Goal: Information Seeking & Learning: Learn about a topic

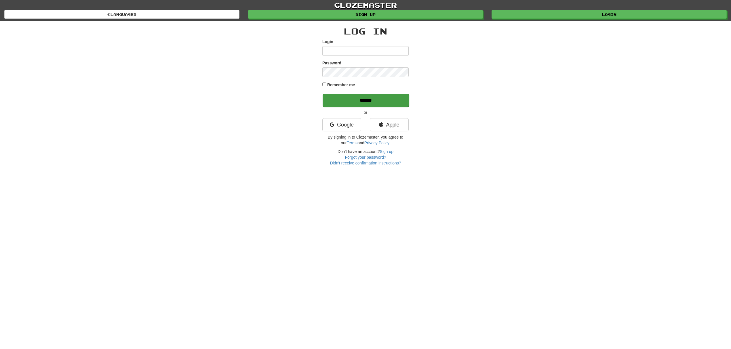
type input "******"
click at [402, 99] on input "******" at bounding box center [366, 100] width 86 height 13
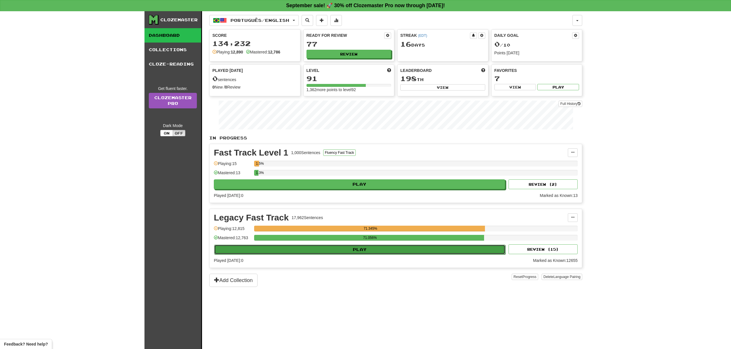
click at [421, 248] on button "Play" at bounding box center [359, 250] width 291 height 10
select select "**"
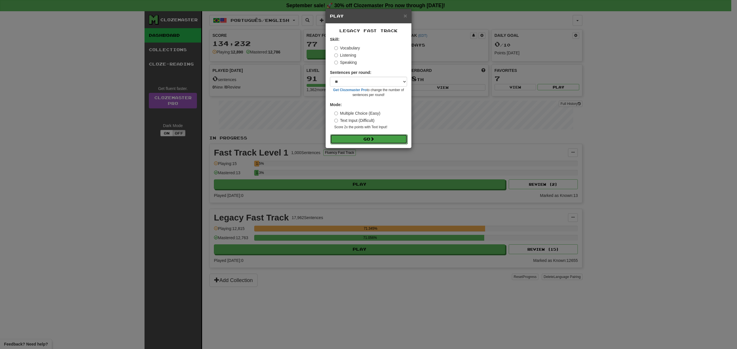
click at [373, 141] on span at bounding box center [372, 139] width 4 height 4
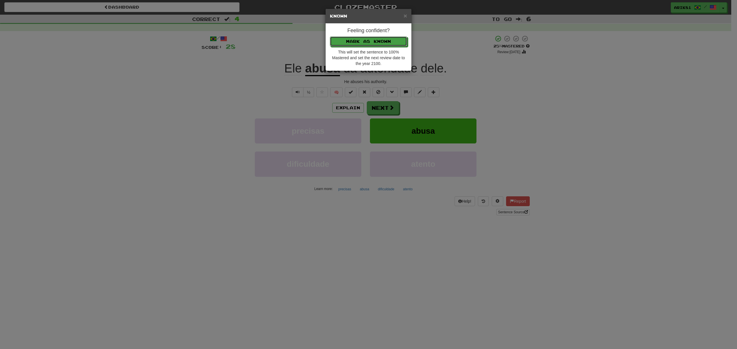
click at [330, 37] on button "Mark as Known" at bounding box center [368, 42] width 77 height 10
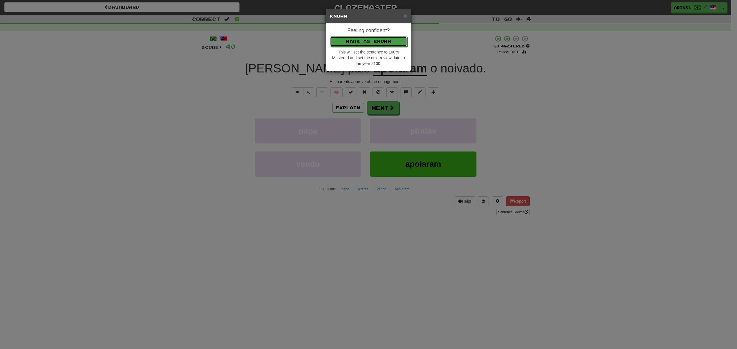
click at [330, 37] on button "Mark as Known" at bounding box center [368, 42] width 77 height 10
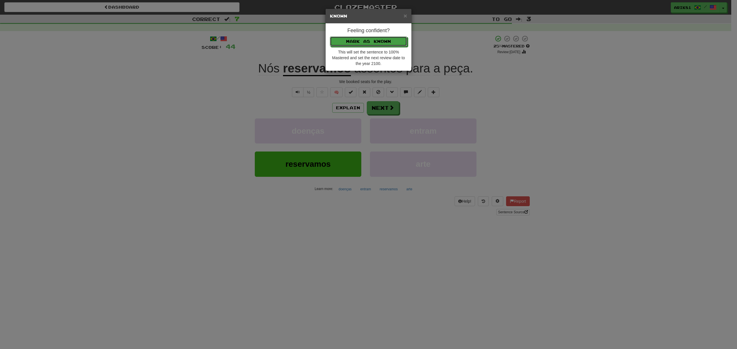
click at [330, 37] on button "Mark as Known" at bounding box center [368, 42] width 77 height 10
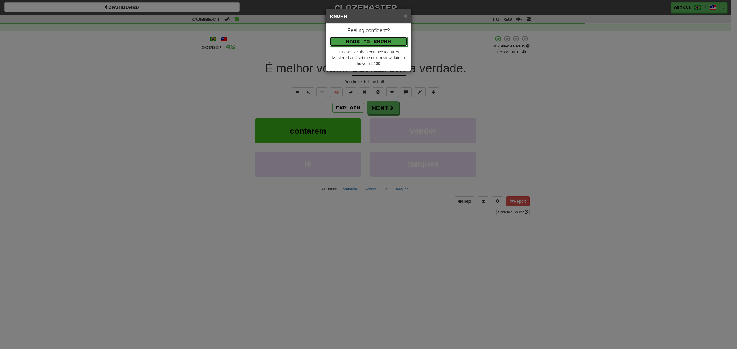
click at [330, 37] on button "Mark as Known" at bounding box center [368, 42] width 77 height 10
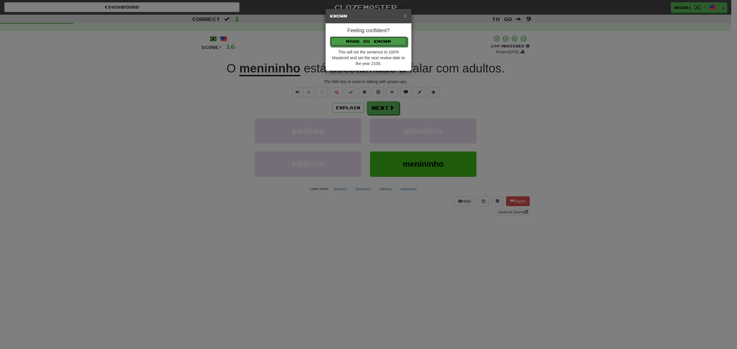
click at [330, 37] on button "Mark as Known" at bounding box center [368, 42] width 77 height 10
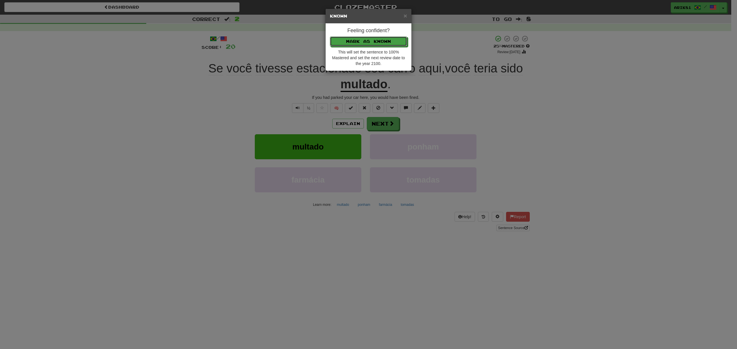
click at [330, 37] on button "Mark as Known" at bounding box center [368, 42] width 77 height 10
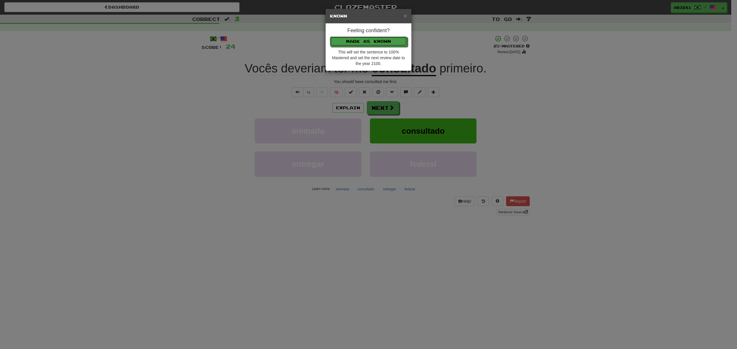
click at [330, 37] on button "Mark as Known" at bounding box center [368, 42] width 77 height 10
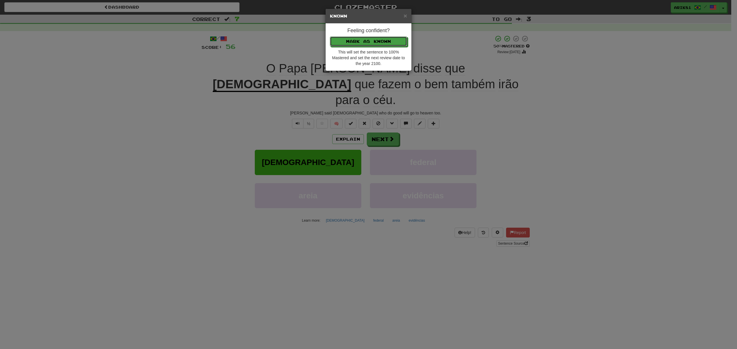
click at [330, 37] on button "Mark as Known" at bounding box center [368, 42] width 77 height 10
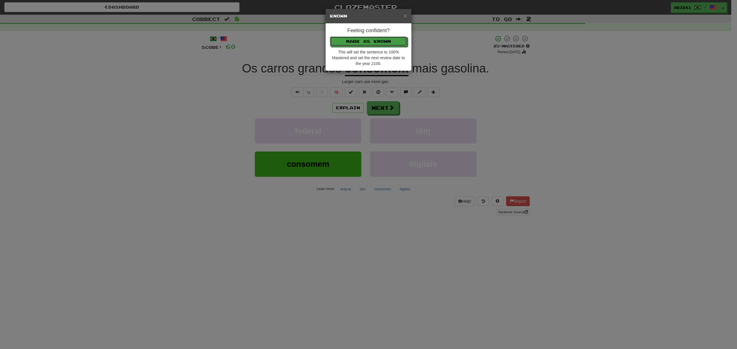
click at [330, 37] on button "Mark as Known" at bounding box center [368, 42] width 77 height 10
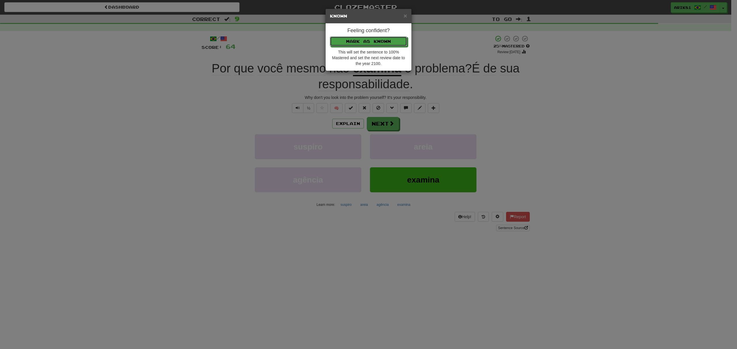
click at [330, 37] on button "Mark as Known" at bounding box center [368, 42] width 77 height 10
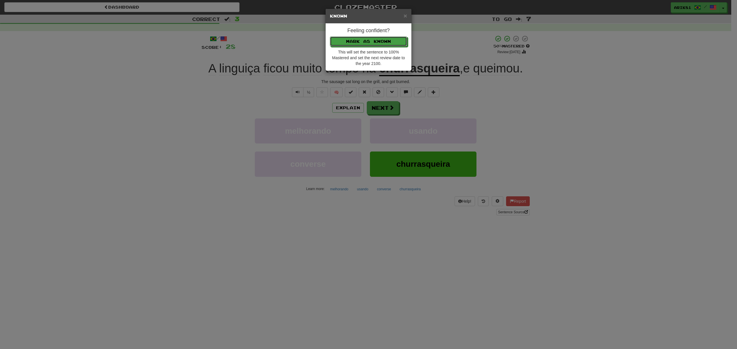
click at [330, 37] on button "Mark as Known" at bounding box center [368, 42] width 77 height 10
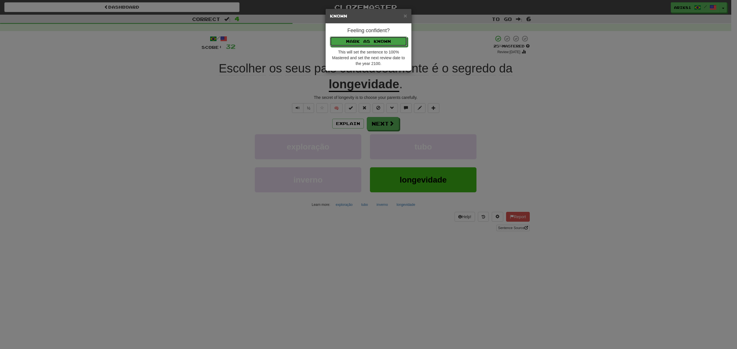
click at [330, 37] on button "Mark as Known" at bounding box center [368, 42] width 77 height 10
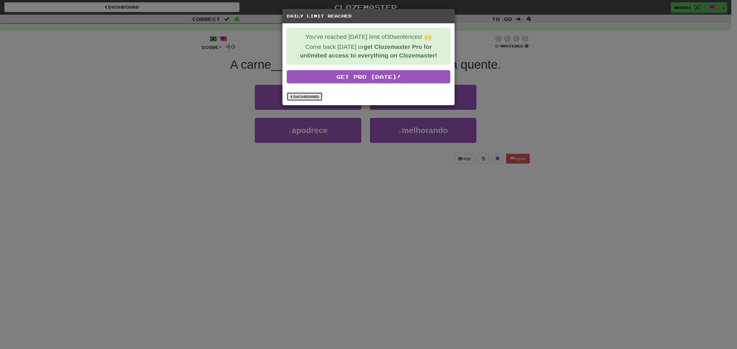
click at [301, 96] on link "Dashboard" at bounding box center [305, 96] width 36 height 9
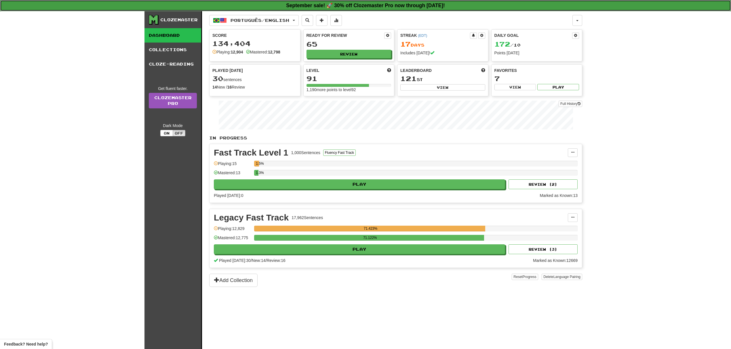
click at [250, 11] on link "September sale! 🚀 30% off Clozemaster Pro now through Sunday September 21!" at bounding box center [365, 5] width 731 height 11
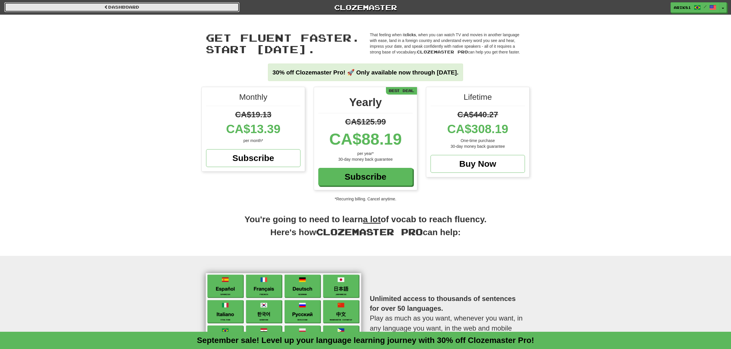
click at [207, 12] on link "Dashboard" at bounding box center [121, 7] width 235 height 10
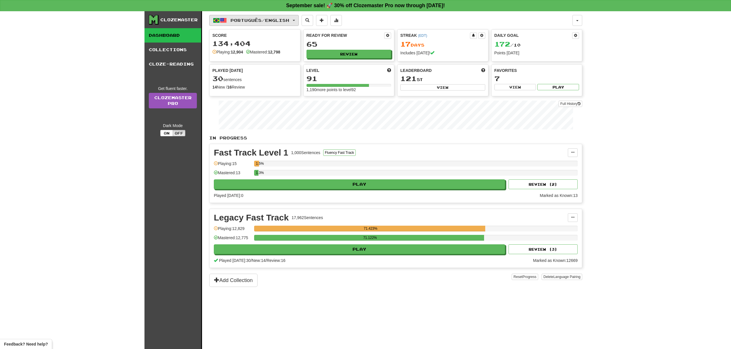
click at [288, 20] on span "Português / English" at bounding box center [260, 20] width 59 height 5
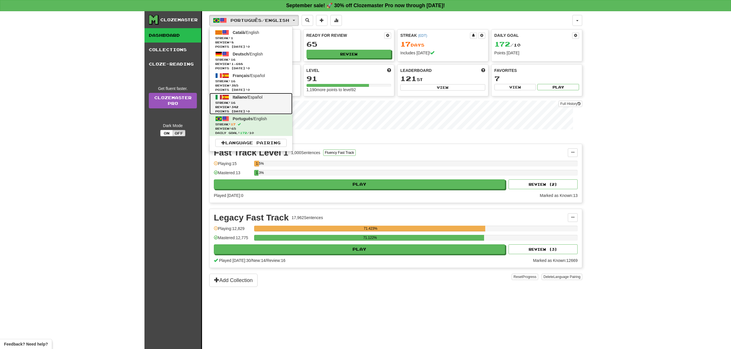
click at [267, 102] on span "Streak: 16" at bounding box center [250, 103] width 71 height 4
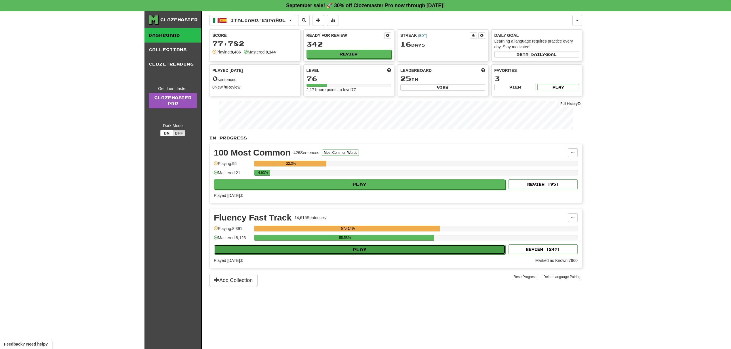
click at [423, 250] on button "Play" at bounding box center [359, 250] width 291 height 10
select select "**"
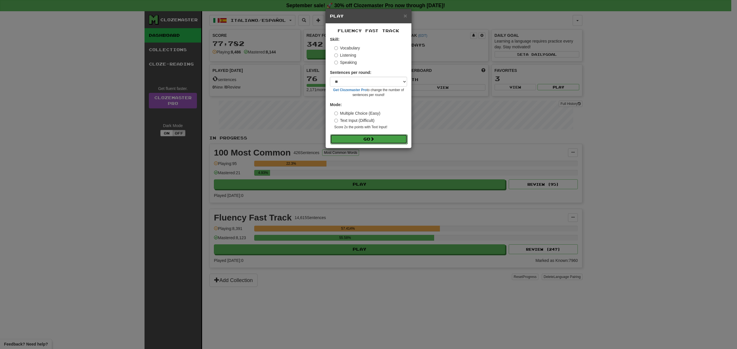
click at [397, 140] on button "Go" at bounding box center [368, 139] width 77 height 10
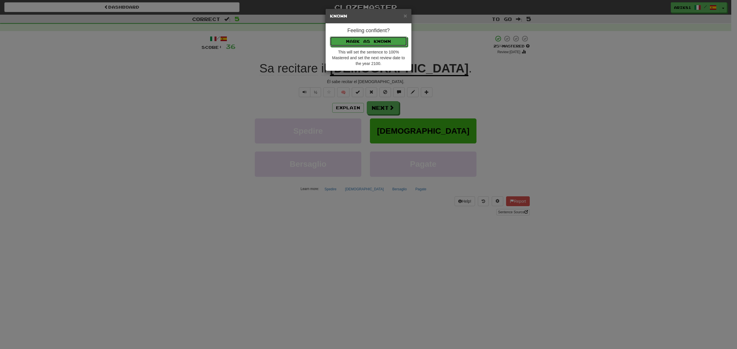
click at [330, 37] on button "Mark as Known" at bounding box center [368, 42] width 77 height 10
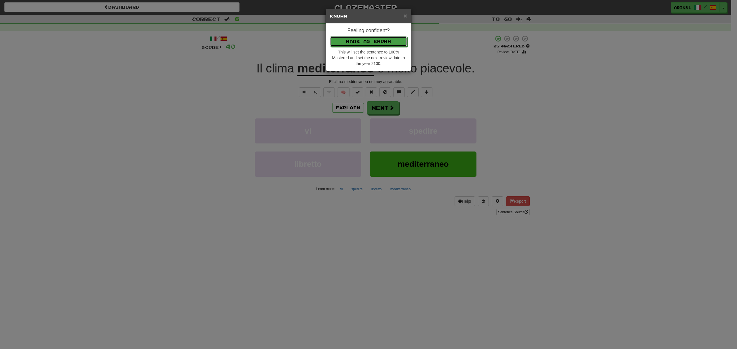
click at [330, 37] on button "Mark as Known" at bounding box center [368, 42] width 77 height 10
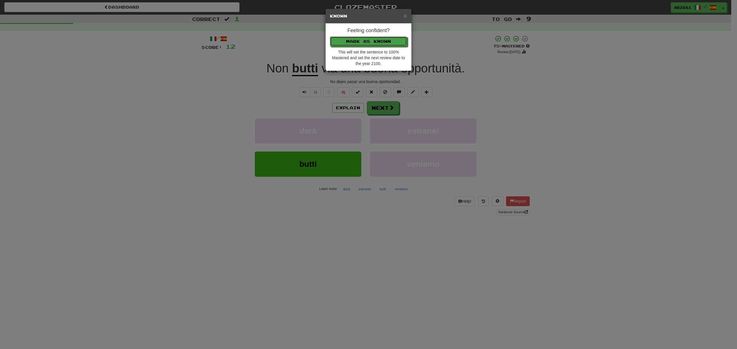
click at [330, 37] on button "Mark as Known" at bounding box center [368, 42] width 77 height 10
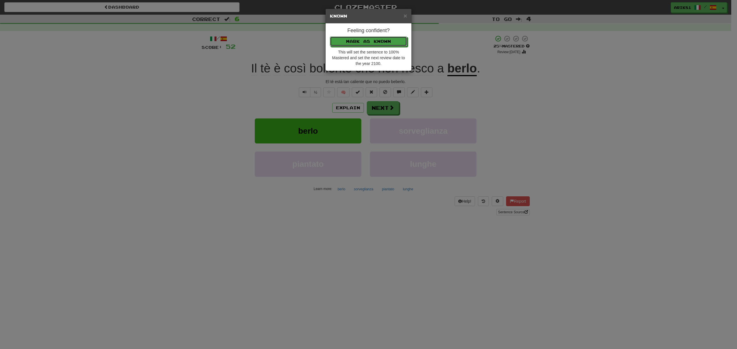
click at [330, 37] on button "Mark as Known" at bounding box center [368, 42] width 77 height 10
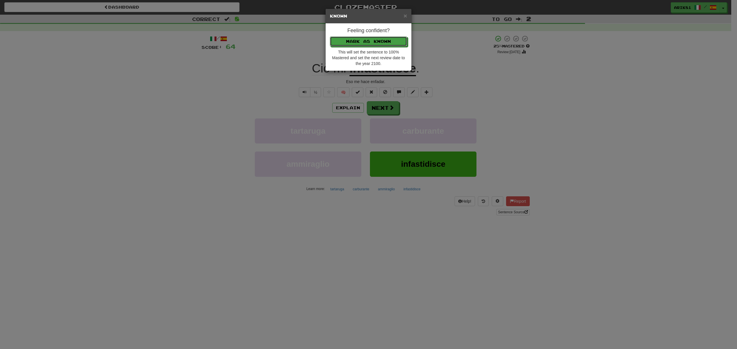
click at [330, 37] on button "Mark as Known" at bounding box center [368, 42] width 77 height 10
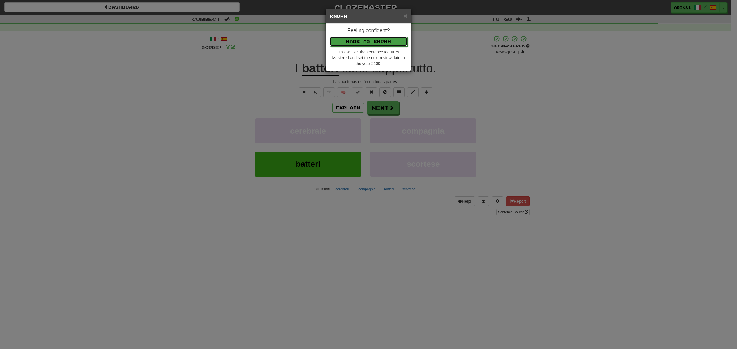
click at [330, 37] on button "Mark as Known" at bounding box center [368, 42] width 77 height 10
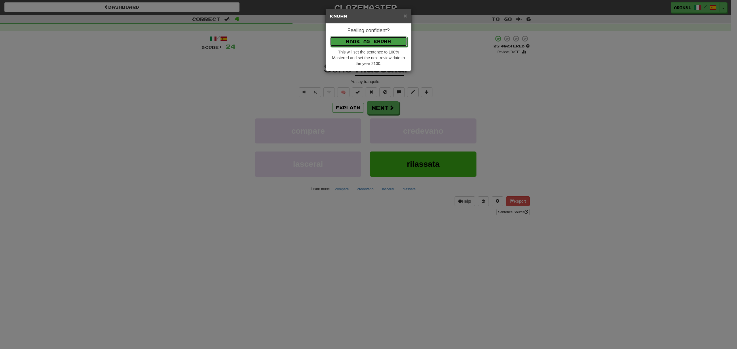
click at [330, 37] on button "Mark as Known" at bounding box center [368, 42] width 77 height 10
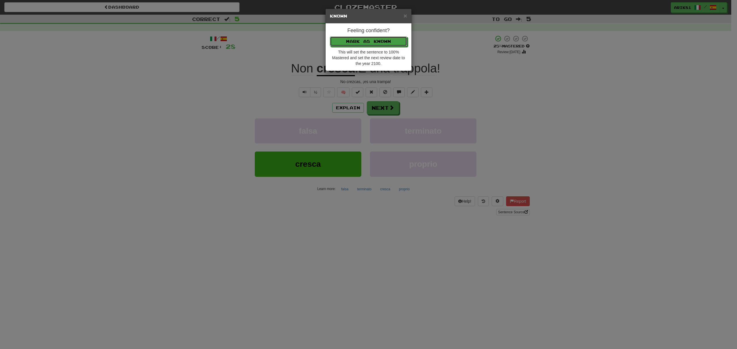
click at [330, 37] on button "Mark as Known" at bounding box center [368, 42] width 77 height 10
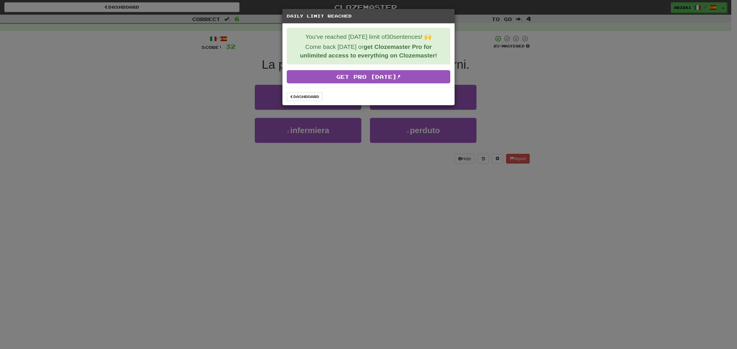
click at [319, 92] on div "Dashboard" at bounding box center [368, 97] width 172 height 18
click at [303, 92] on div "Dashboard" at bounding box center [368, 97] width 172 height 18
click at [301, 95] on link "Dashboard" at bounding box center [305, 96] width 36 height 9
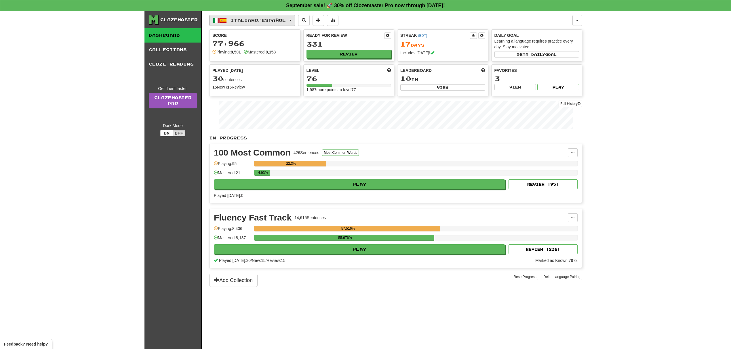
click at [295, 23] on button "Italiano / Español" at bounding box center [252, 20] width 86 height 11
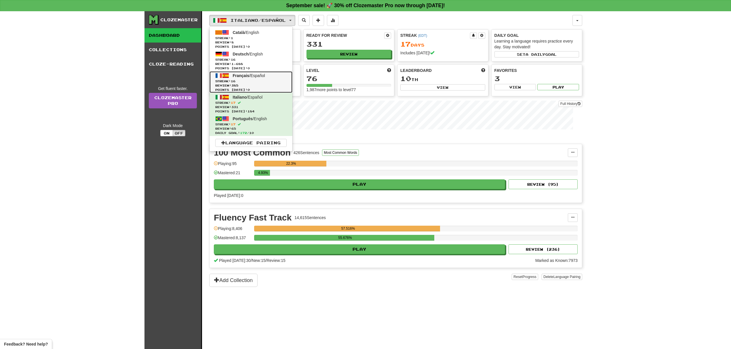
click at [264, 83] on span "Streak: 16" at bounding box center [250, 81] width 71 height 4
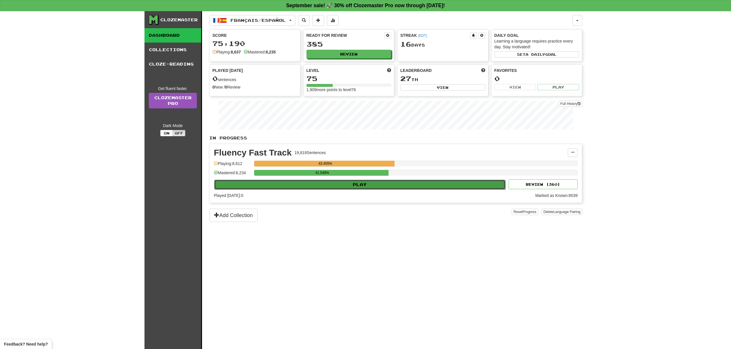
click at [477, 190] on button "Play" at bounding box center [359, 185] width 291 height 10
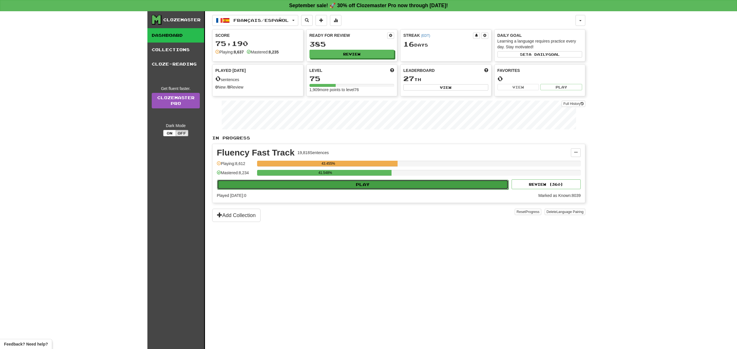
select select "**"
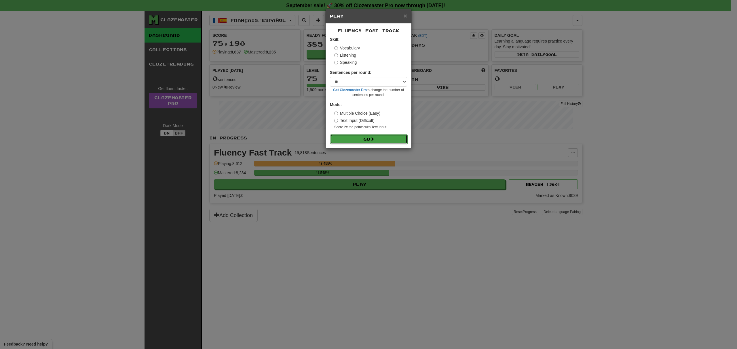
click at [391, 136] on button "Go" at bounding box center [368, 139] width 77 height 10
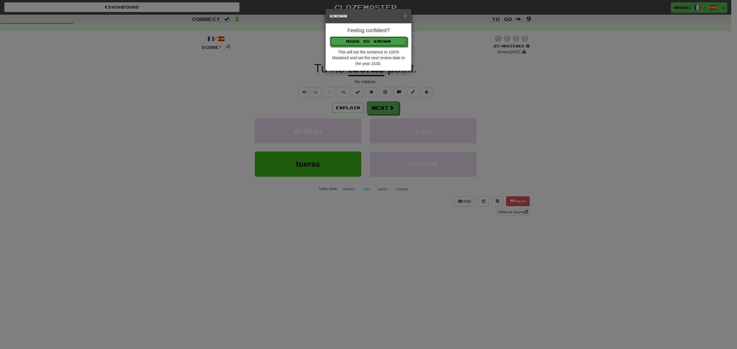
click at [330, 37] on button "Mark as Known" at bounding box center [368, 42] width 77 height 10
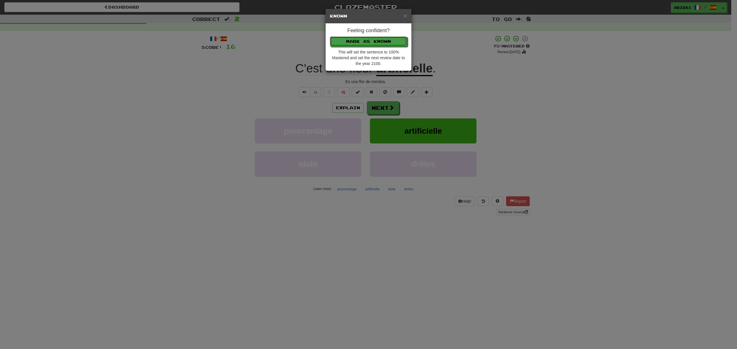
click at [330, 37] on button "Mark as Known" at bounding box center [368, 42] width 77 height 10
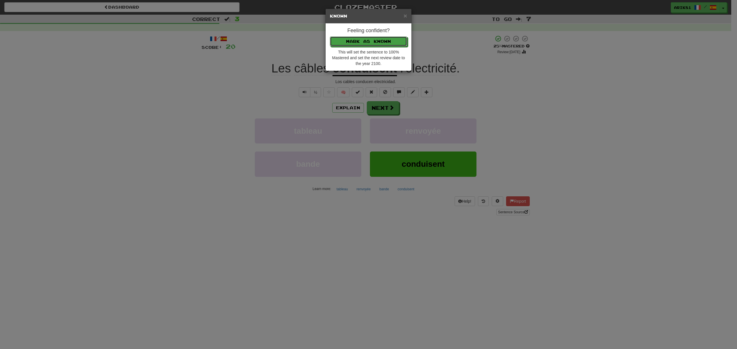
click at [330, 37] on button "Mark as Known" at bounding box center [368, 42] width 77 height 10
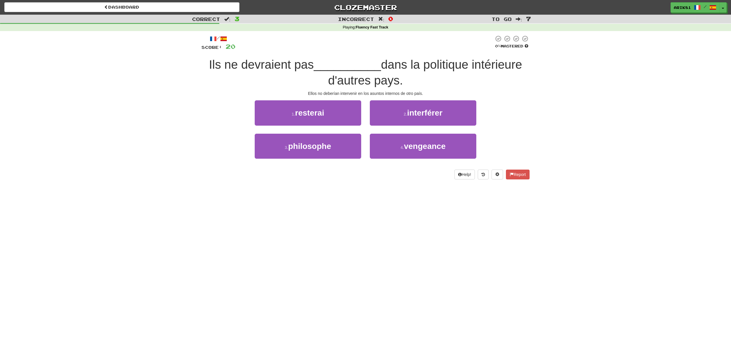
click at [315, 231] on div "Dashboard Clozemaster Arik81 / Toggle Dropdown Dashboard Leaderboard Activity F…" at bounding box center [365, 174] width 731 height 349
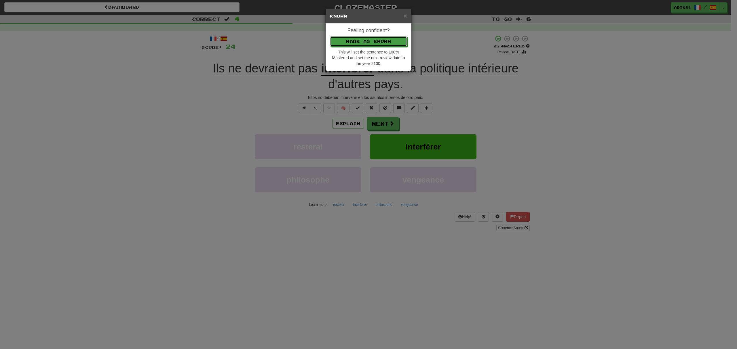
click at [330, 37] on button "Mark as Known" at bounding box center [368, 42] width 77 height 10
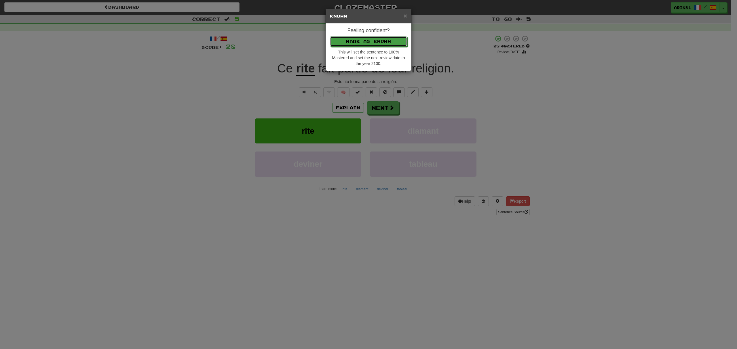
click at [330, 37] on button "Mark as Known" at bounding box center [368, 42] width 77 height 10
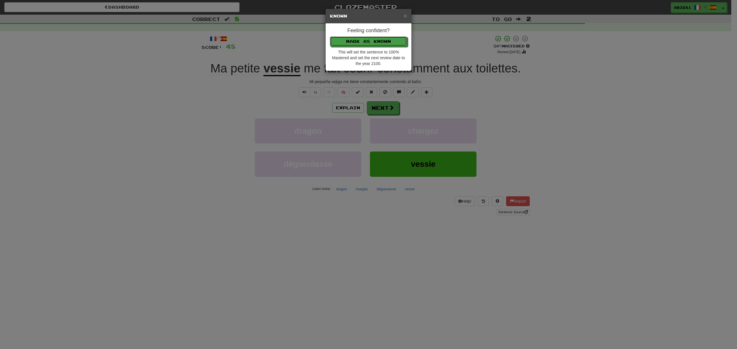
click at [330, 37] on button "Mark as Known" at bounding box center [368, 42] width 77 height 10
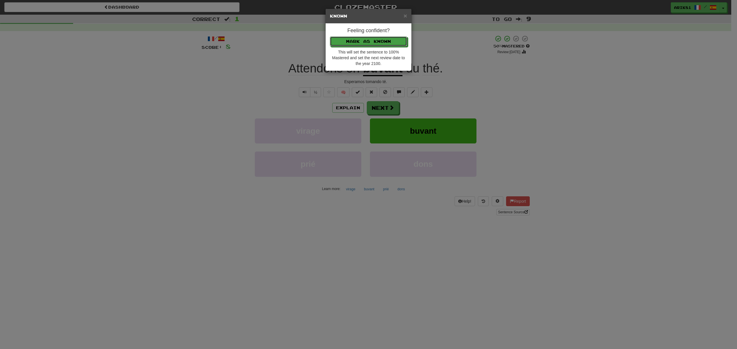
click at [330, 37] on button "Mark as Known" at bounding box center [368, 42] width 77 height 10
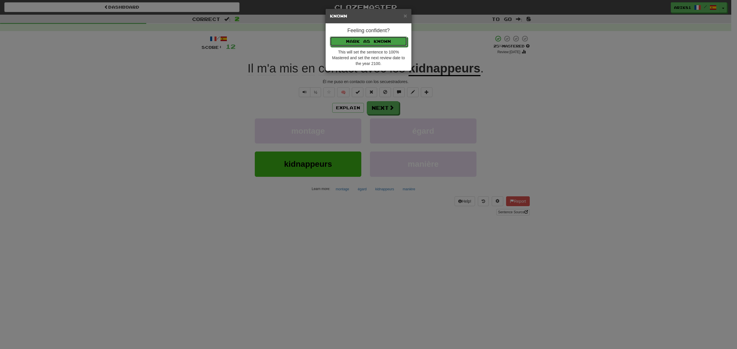
click at [330, 37] on button "Mark as Known" at bounding box center [368, 42] width 77 height 10
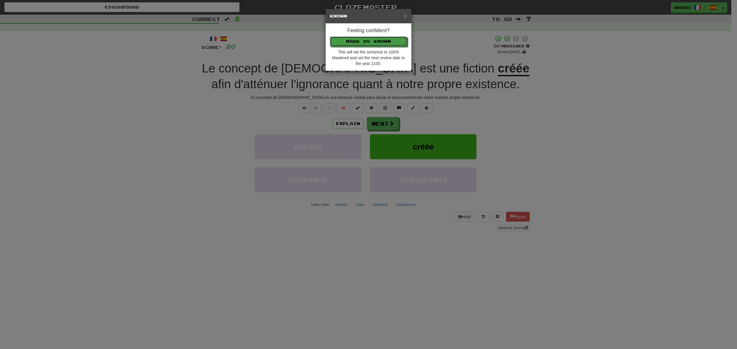
click at [330, 37] on button "Mark as Known" at bounding box center [368, 42] width 77 height 10
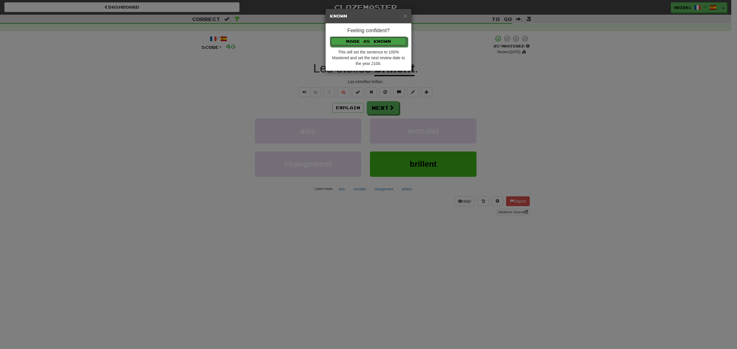
click at [330, 37] on button "Mark as Known" at bounding box center [368, 42] width 77 height 10
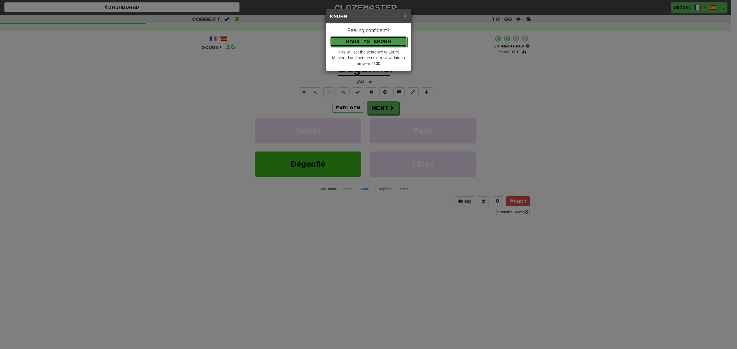
click at [330, 37] on button "Mark as Known" at bounding box center [368, 42] width 77 height 10
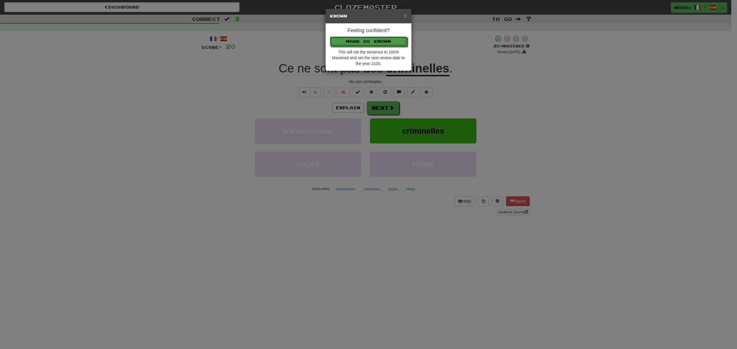
click at [330, 37] on button "Mark as Known" at bounding box center [368, 42] width 77 height 10
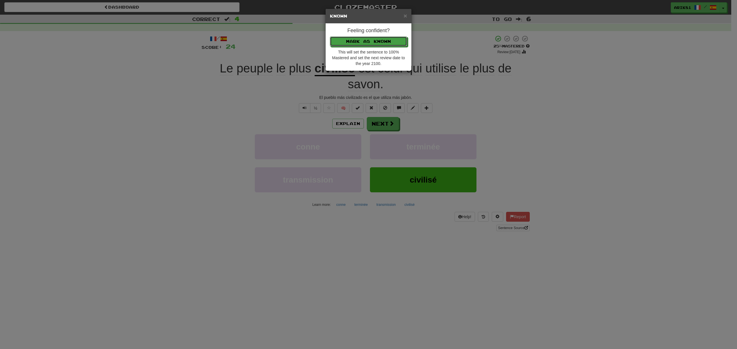
click at [330, 37] on button "Mark as Known" at bounding box center [368, 42] width 77 height 10
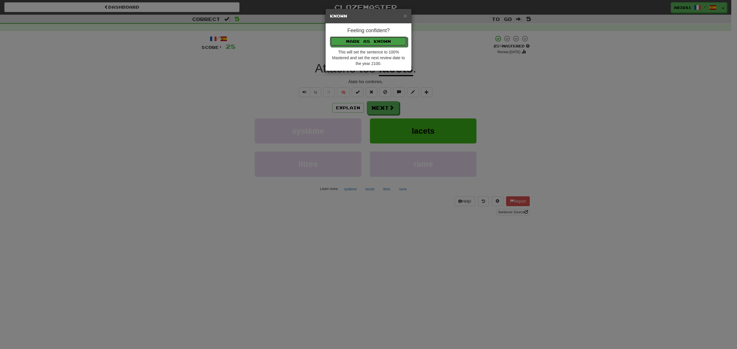
click at [330, 37] on button "Mark as Known" at bounding box center [368, 42] width 77 height 10
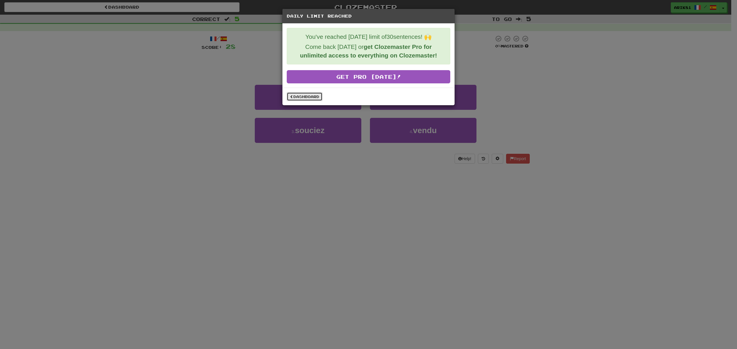
click at [314, 98] on link "Dashboard" at bounding box center [305, 96] width 36 height 9
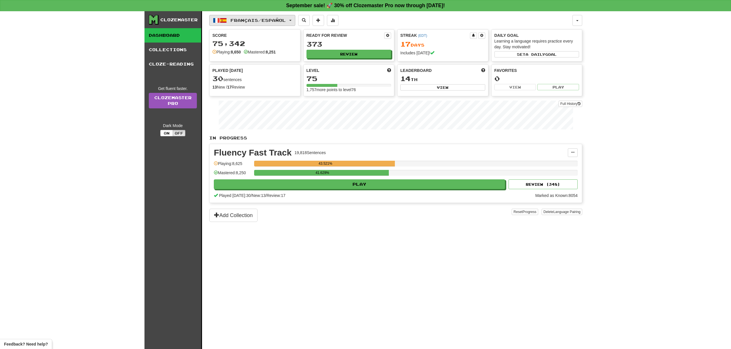
click at [239, 20] on span "Français / Español" at bounding box center [258, 20] width 55 height 5
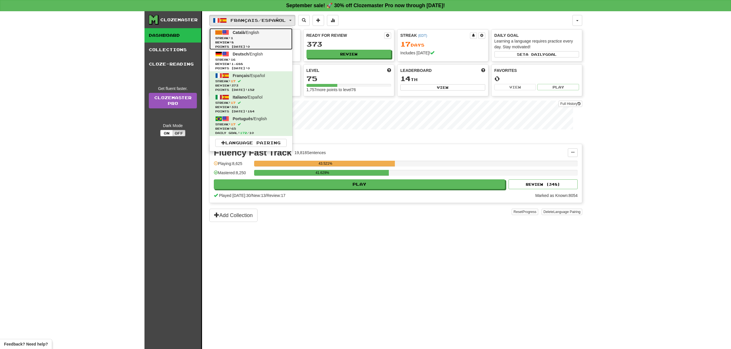
click at [235, 31] on link "Català / English Streak: 1 Review: 8 Points [DATE]: 0" at bounding box center [251, 39] width 83 height 22
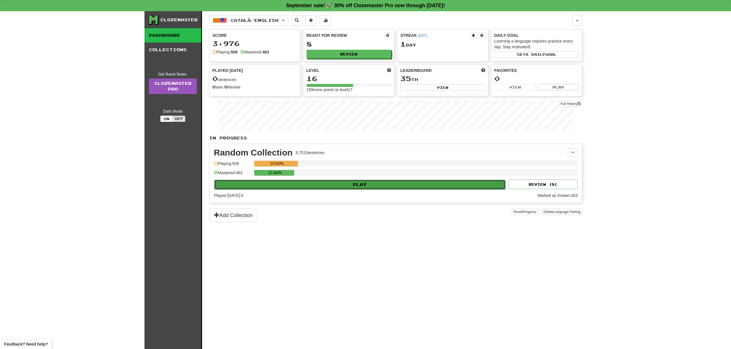
click at [406, 186] on button "Play" at bounding box center [359, 185] width 291 height 10
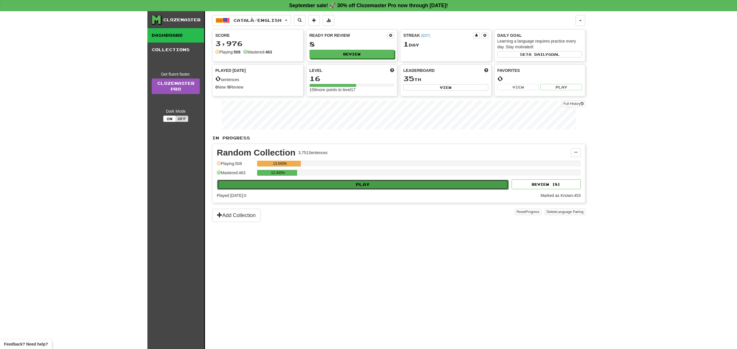
select select "**"
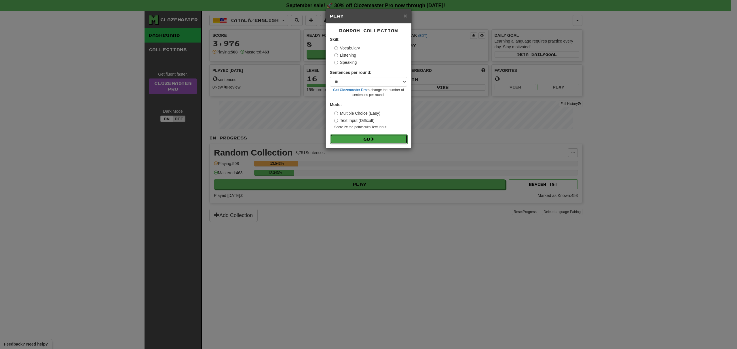
click at [390, 137] on button "Go" at bounding box center [368, 139] width 77 height 10
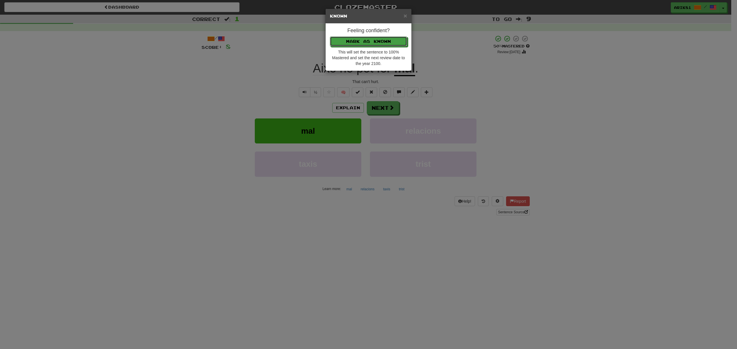
click at [330, 37] on button "Mark as Known" at bounding box center [368, 42] width 77 height 10
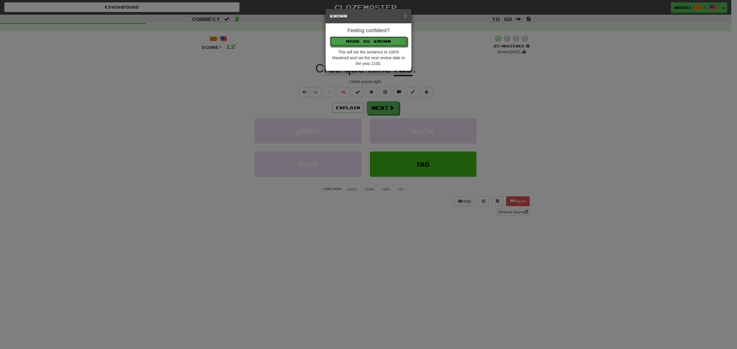
click at [330, 37] on button "Mark as Known" at bounding box center [368, 42] width 77 height 10
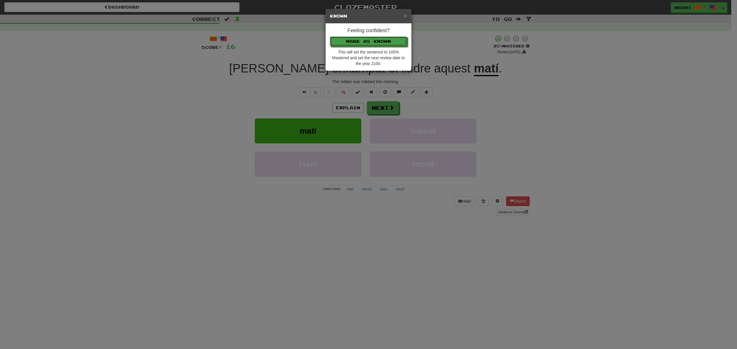
click at [330, 37] on button "Mark as Known" at bounding box center [368, 42] width 77 height 10
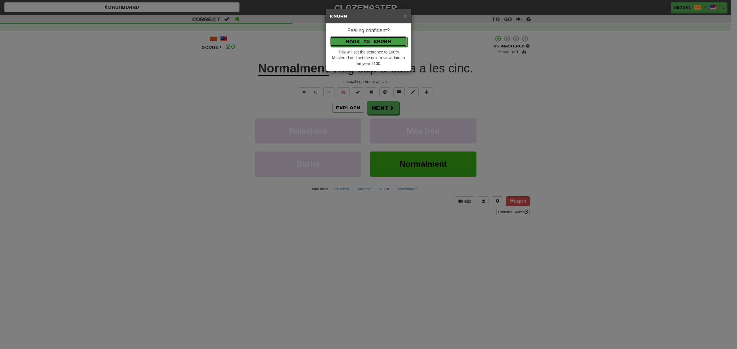
click at [330, 37] on button "Mark as Known" at bounding box center [368, 42] width 77 height 10
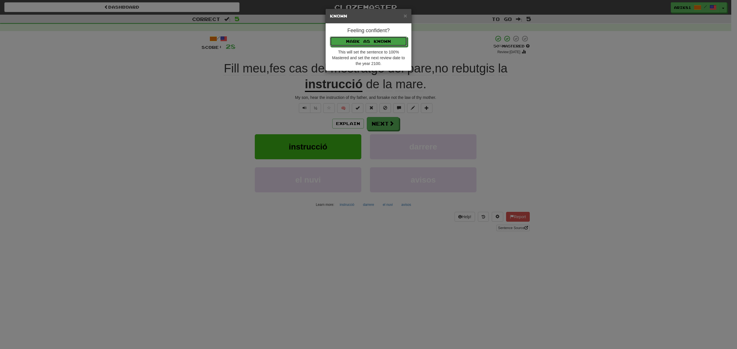
click at [330, 37] on button "Mark as Known" at bounding box center [368, 42] width 77 height 10
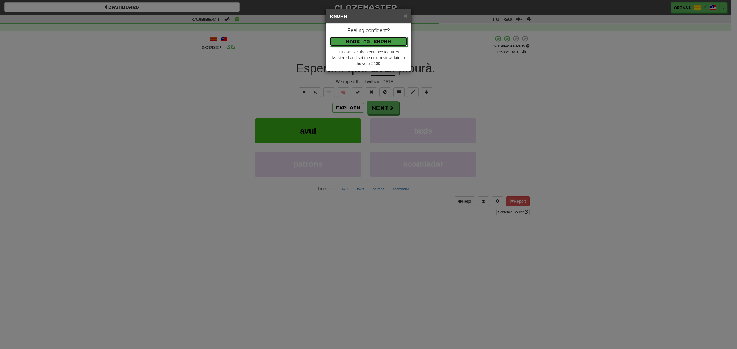
click at [330, 37] on button "Mark as Known" at bounding box center [368, 42] width 77 height 10
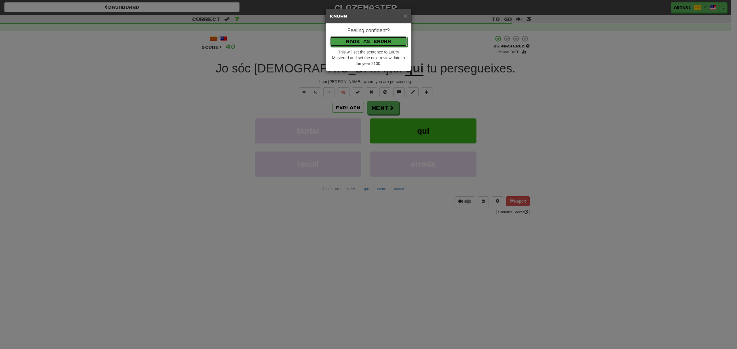
click at [330, 37] on button "Mark as Known" at bounding box center [368, 42] width 77 height 10
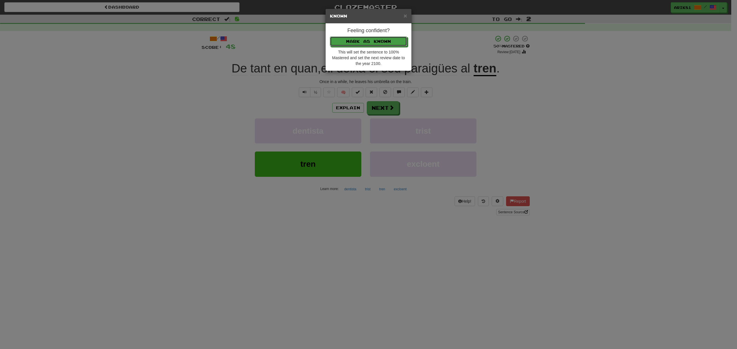
click at [330, 37] on button "Mark as Known" at bounding box center [368, 42] width 77 height 10
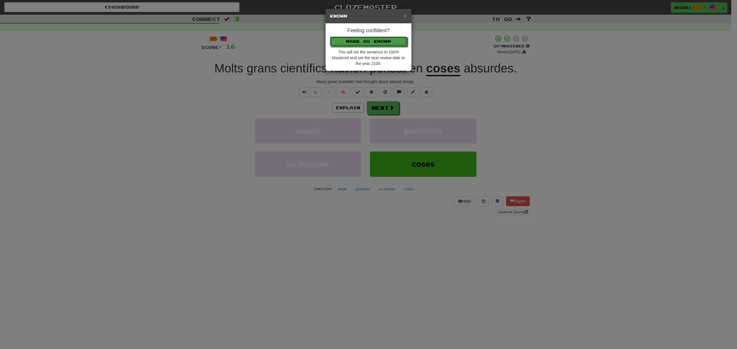
click at [330, 37] on button "Mark as Known" at bounding box center [368, 42] width 77 height 10
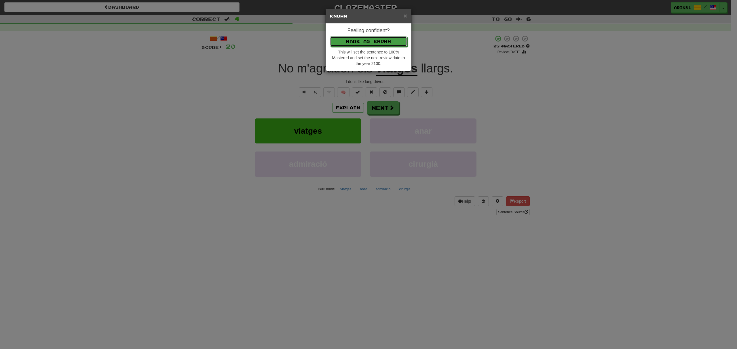
click at [330, 37] on button "Mark as Known" at bounding box center [368, 42] width 77 height 10
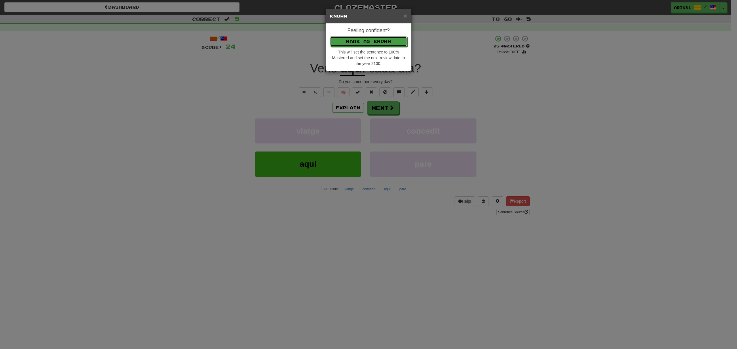
click at [330, 37] on button "Mark as Known" at bounding box center [368, 42] width 77 height 10
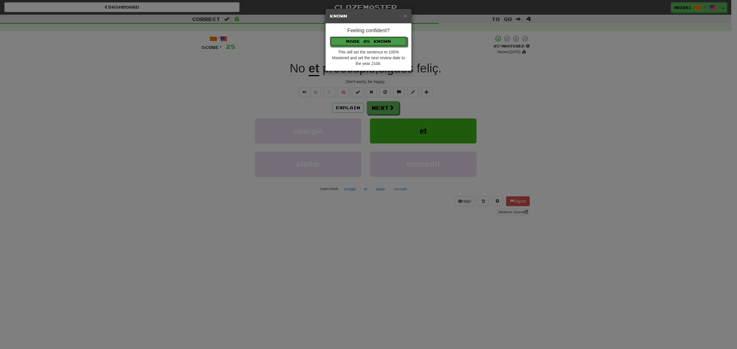
click at [330, 37] on button "Mark as Known" at bounding box center [368, 42] width 77 height 10
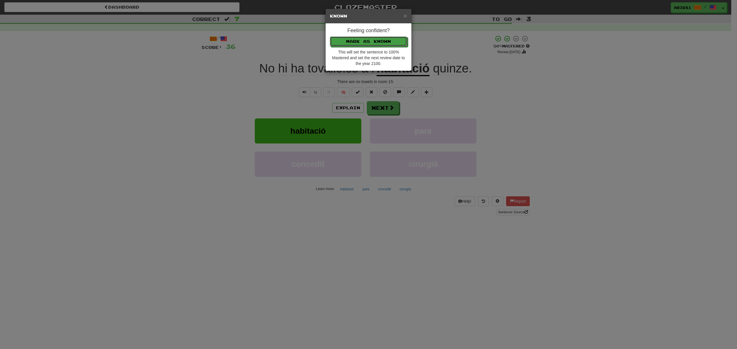
click at [330, 37] on button "Mark as Known" at bounding box center [368, 42] width 77 height 10
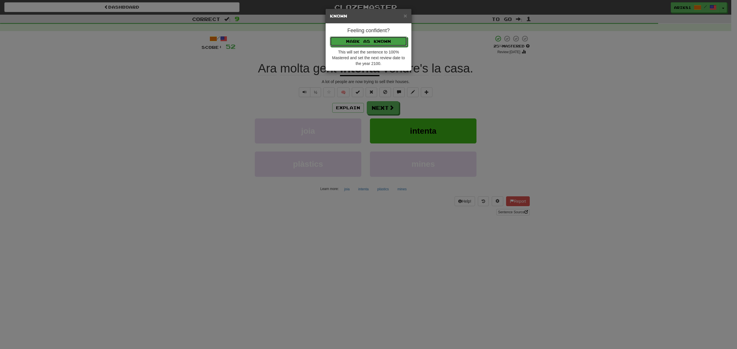
click at [330, 37] on button "Mark as Known" at bounding box center [368, 42] width 77 height 10
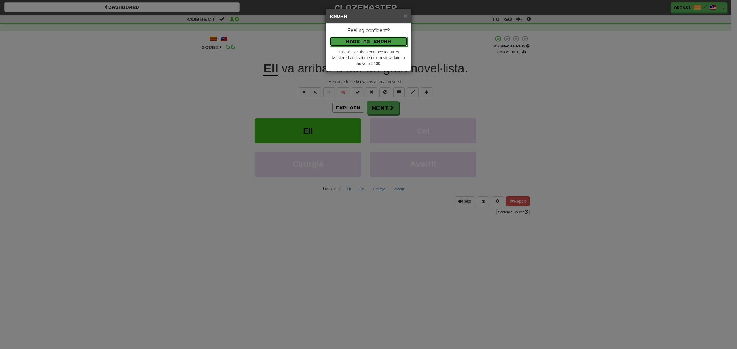
click at [330, 37] on button "Mark as Known" at bounding box center [368, 42] width 77 height 10
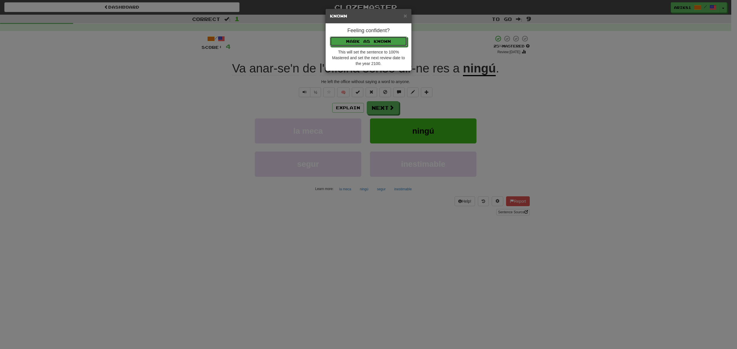
click at [330, 37] on button "Mark as Known" at bounding box center [368, 42] width 77 height 10
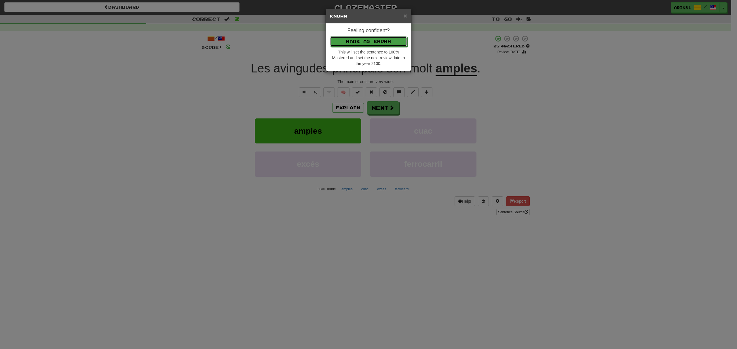
click at [330, 37] on button "Mark as Known" at bounding box center [368, 42] width 77 height 10
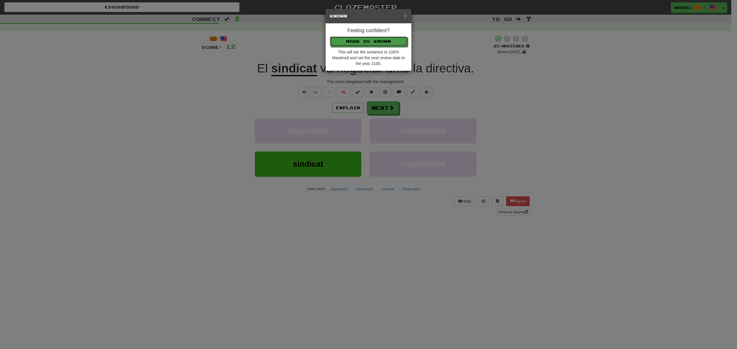
click at [330, 37] on button "Mark as Known" at bounding box center [368, 42] width 77 height 10
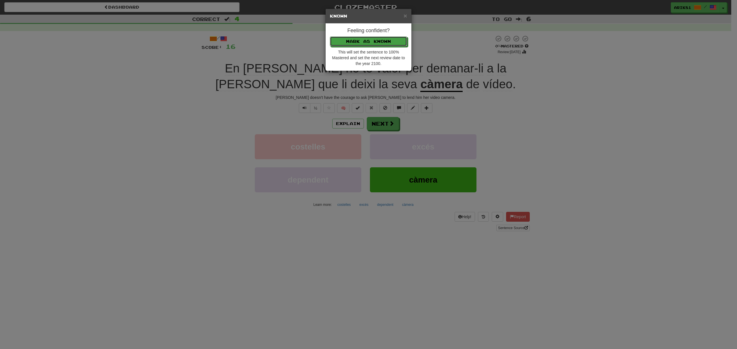
click at [330, 37] on button "Mark as Known" at bounding box center [368, 42] width 77 height 10
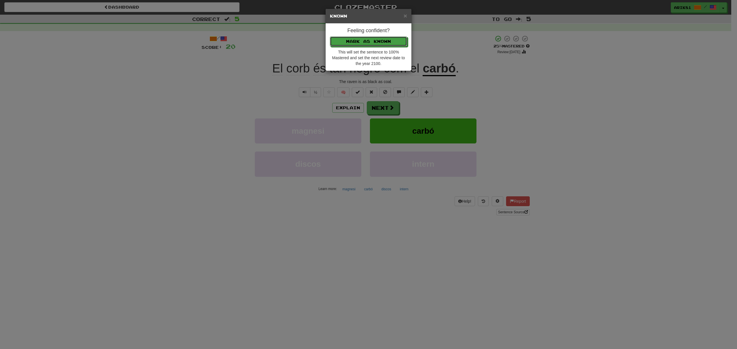
click at [330, 37] on button "Mark as Known" at bounding box center [368, 42] width 77 height 10
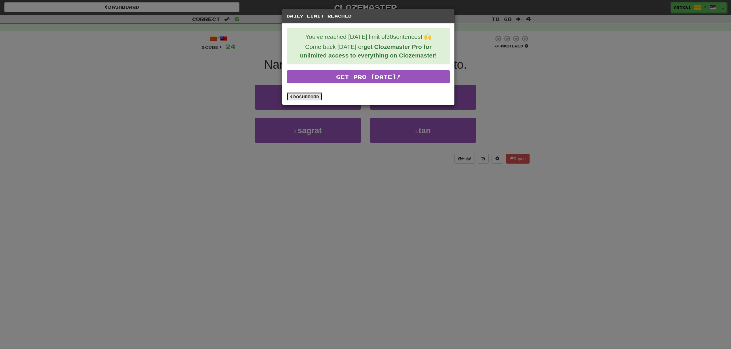
click at [309, 98] on link "Dashboard" at bounding box center [305, 96] width 36 height 9
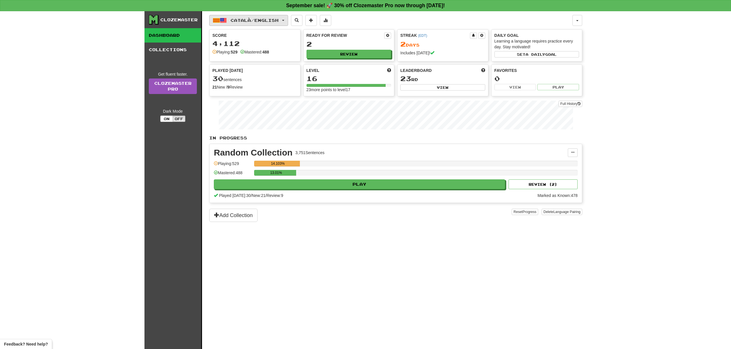
click at [230, 18] on button "Català / English" at bounding box center [248, 20] width 79 height 11
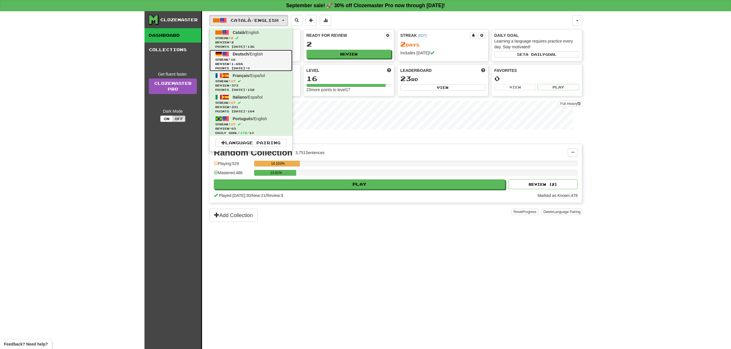
click at [237, 65] on span "Review: 1,688" at bounding box center [250, 64] width 71 height 4
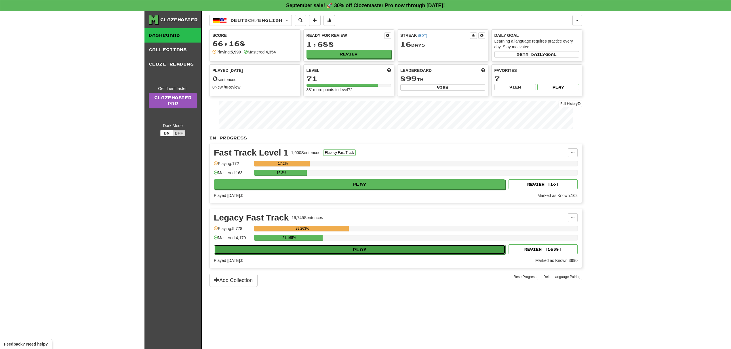
click at [413, 251] on button "Play" at bounding box center [359, 250] width 291 height 10
select select "**"
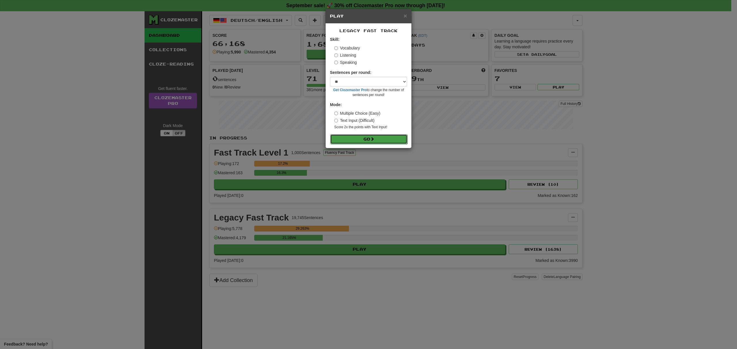
click at [376, 137] on button "Go" at bounding box center [368, 139] width 77 height 10
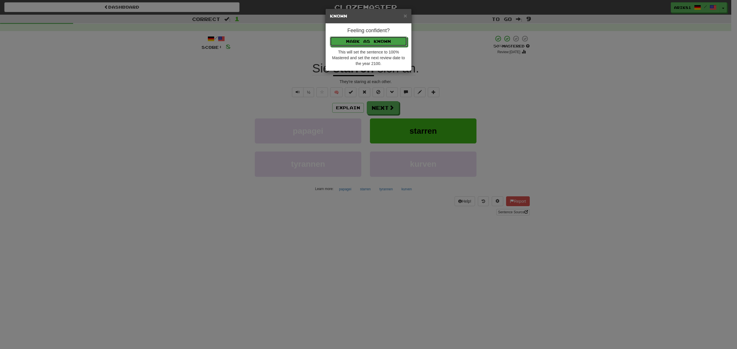
click at [330, 37] on button "Mark as Known" at bounding box center [368, 42] width 77 height 10
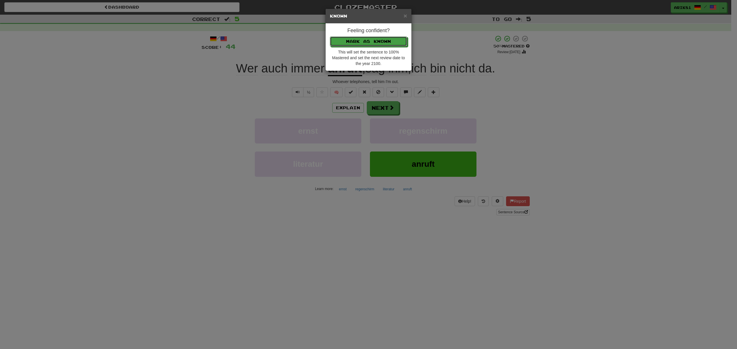
click at [330, 37] on button "Mark as Known" at bounding box center [368, 42] width 77 height 10
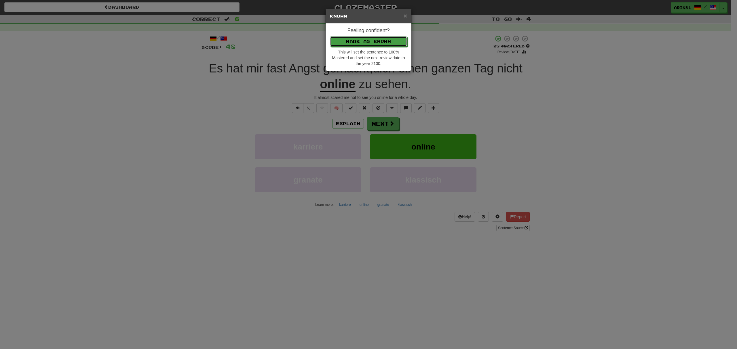
click at [330, 37] on button "Mark as Known" at bounding box center [368, 42] width 77 height 10
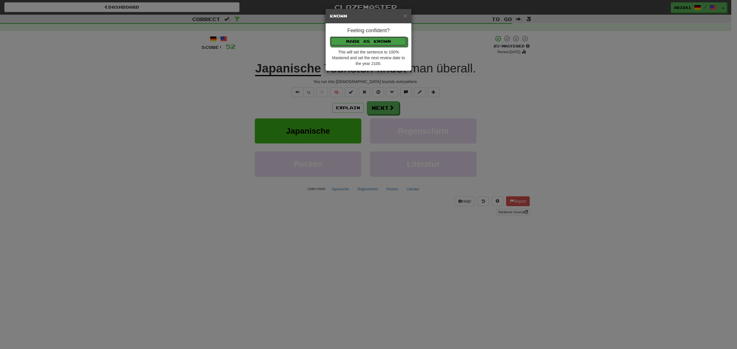
click at [330, 37] on button "Mark as Known" at bounding box center [368, 42] width 77 height 10
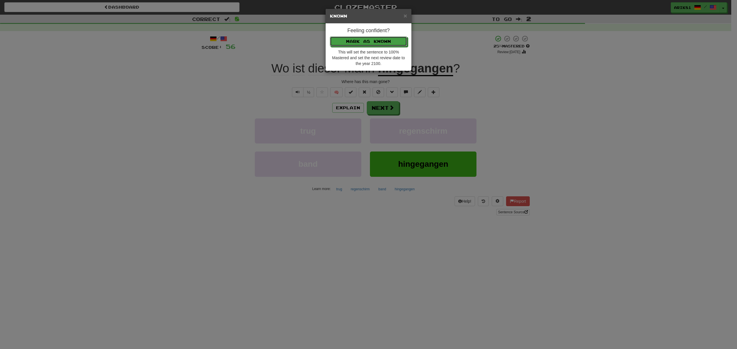
click at [330, 37] on button "Mark as Known" at bounding box center [368, 42] width 77 height 10
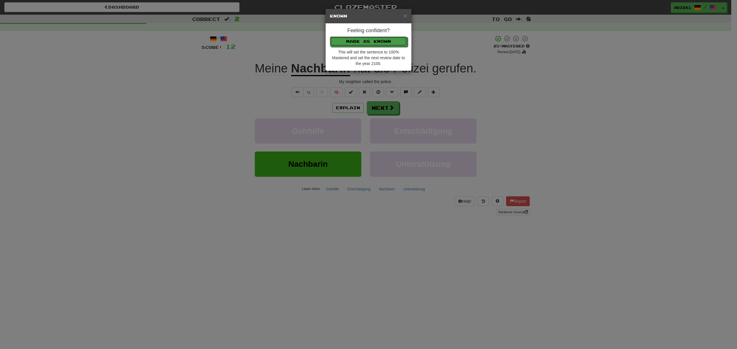
click at [330, 37] on button "Mark as Known" at bounding box center [368, 42] width 77 height 10
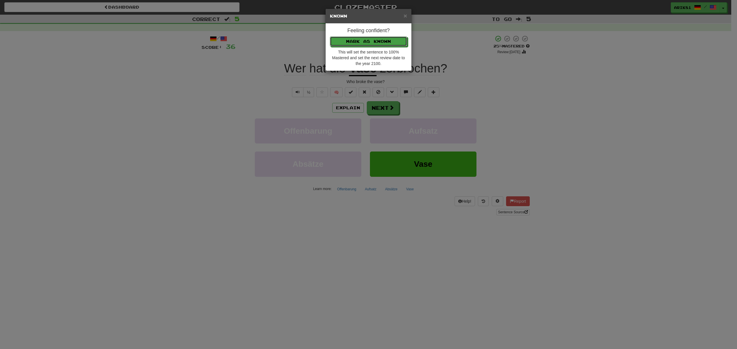
click at [330, 37] on button "Mark as Known" at bounding box center [368, 42] width 77 height 10
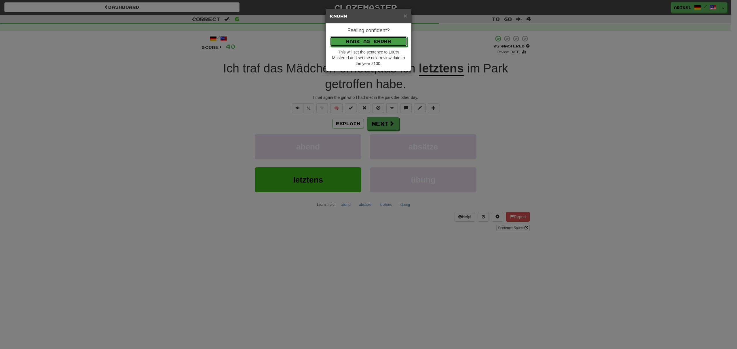
click at [330, 37] on button "Mark as Known" at bounding box center [368, 42] width 77 height 10
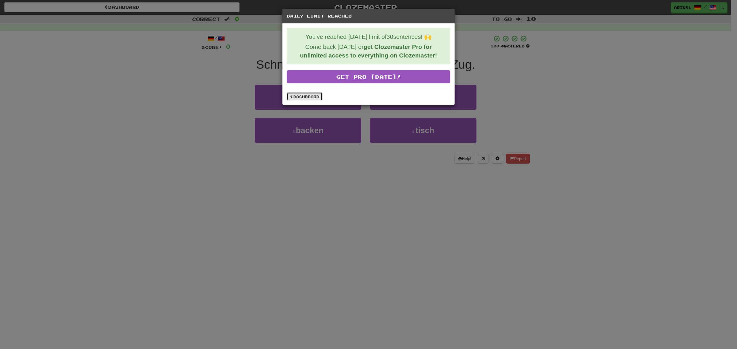
click at [315, 97] on link "Dashboard" at bounding box center [305, 96] width 36 height 9
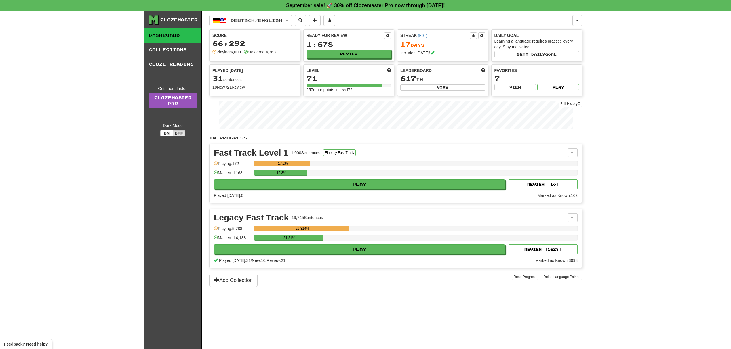
click at [571, 20] on div "Deutsch / English Català / English Streak: 2 Review: 2 Points [DATE]: 136 Deuts…" at bounding box center [390, 20] width 363 height 11
click at [574, 21] on button "button" at bounding box center [577, 20] width 10 height 11
click at [545, 98] on link "Logout" at bounding box center [552, 95] width 60 height 7
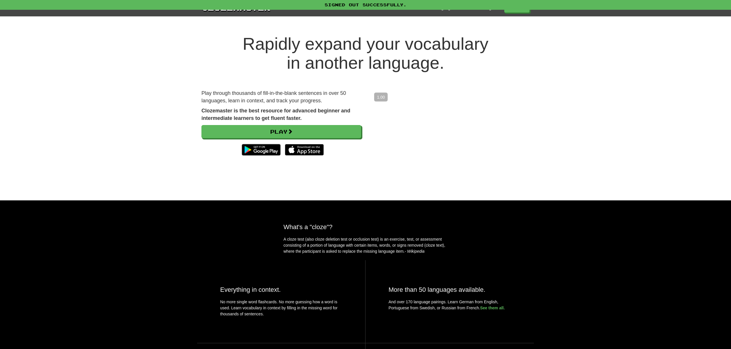
click at [687, 90] on div "Rapidly expand your vocabulary in another language. Play through thousands of f…" at bounding box center [365, 112] width 731 height 178
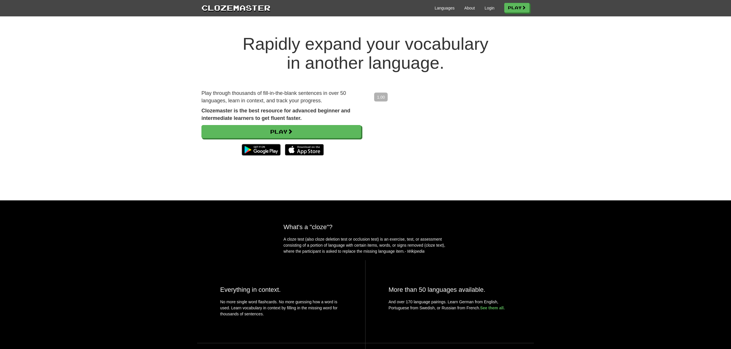
click at [116, 157] on div "Rapidly expand your vocabulary in another language. Play through thousands of f…" at bounding box center [365, 112] width 731 height 178
